Goal: Task Accomplishment & Management: Manage account settings

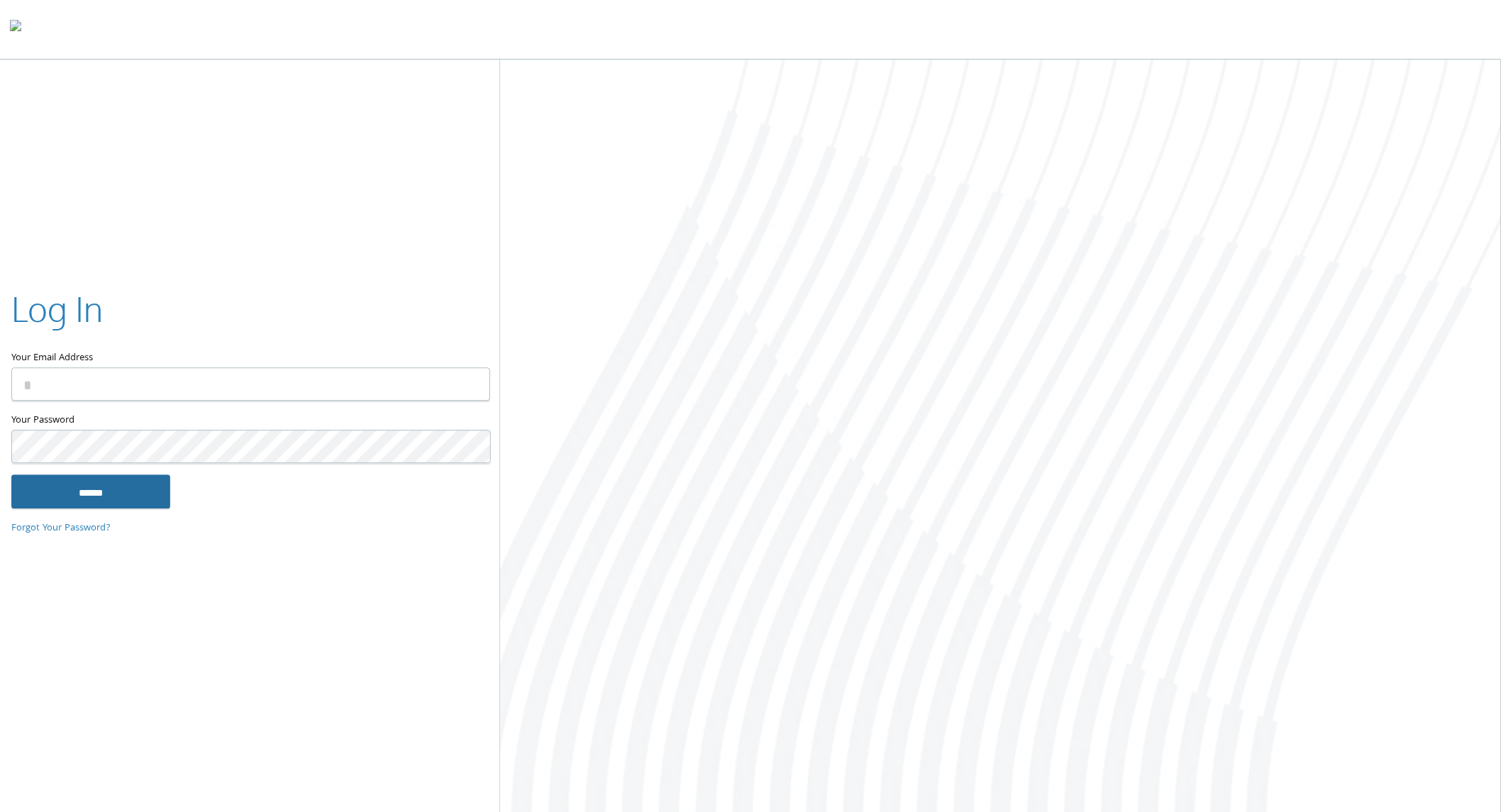
type input "**********"
click at [149, 483] on input "******" at bounding box center [90, 491] width 159 height 34
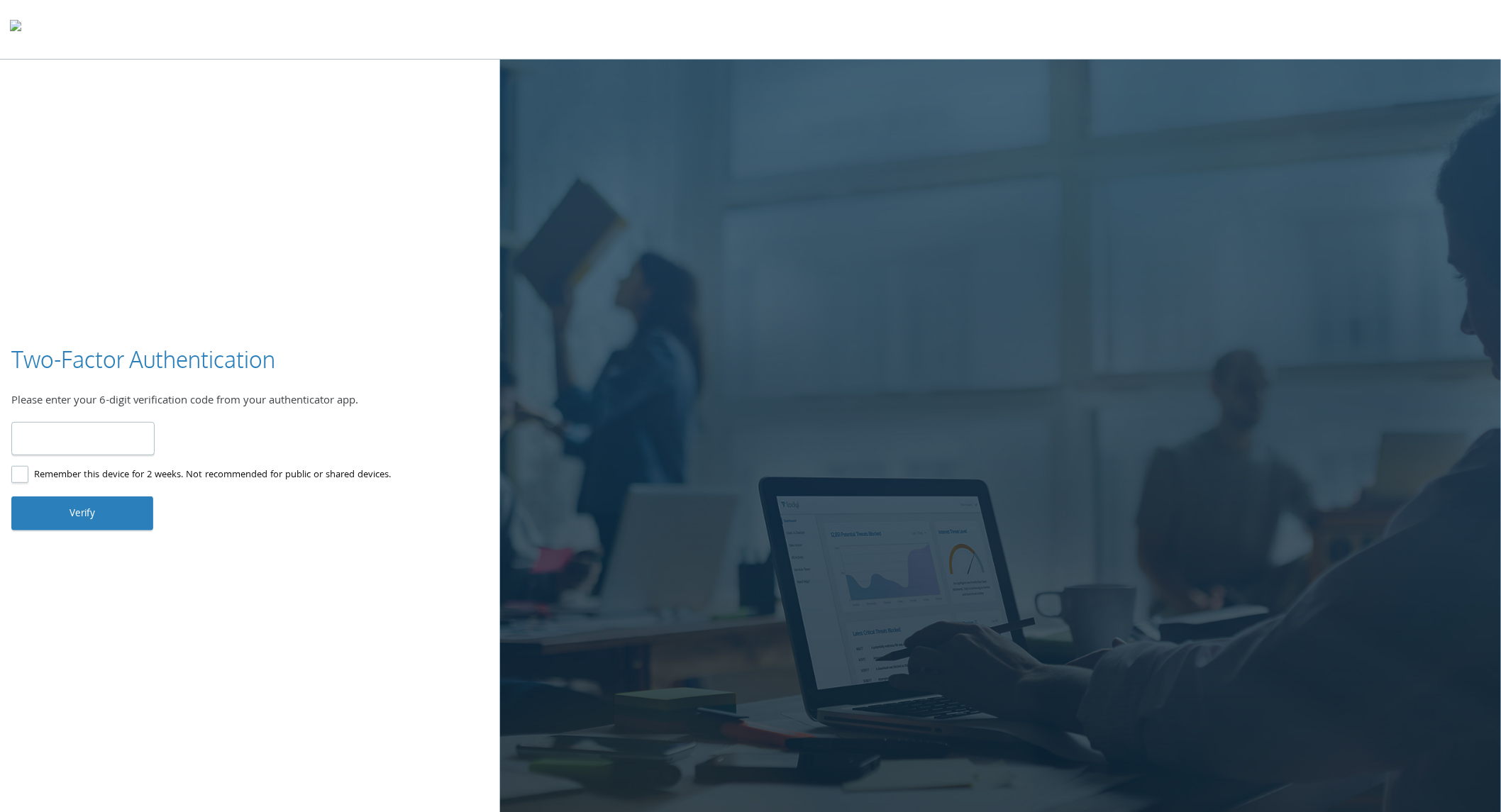
type input "******"
